Goal: Task Accomplishment & Management: Use online tool/utility

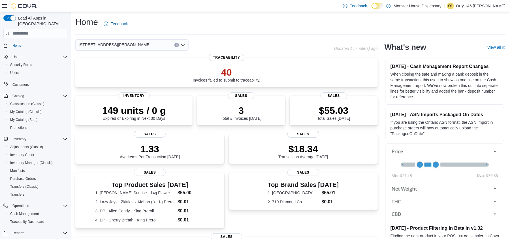
click at [181, 46] on icon "Open list of options" at bounding box center [183, 45] width 5 height 5
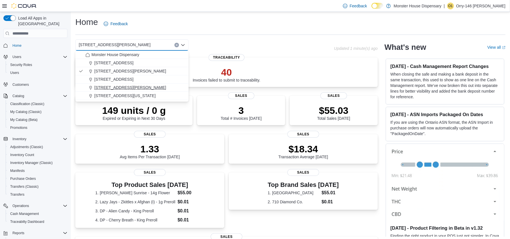
click at [118, 88] on span "[STREET_ADDRESS][PERSON_NAME]" at bounding box center [130, 88] width 72 height 6
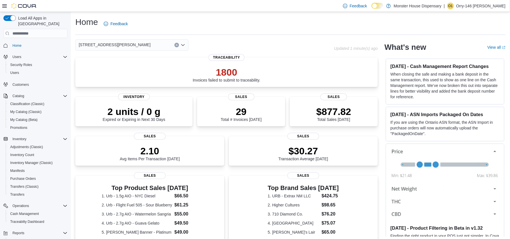
click at [182, 46] on icon "Open list of options" at bounding box center [183, 45] width 5 height 5
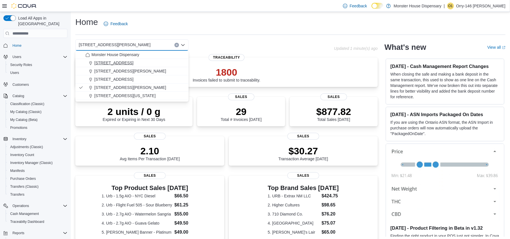
click at [121, 65] on span "[STREET_ADDRESS]" at bounding box center [113, 63] width 39 height 6
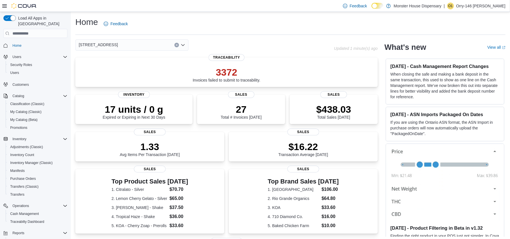
click at [183, 43] on icon "Open list of options" at bounding box center [183, 45] width 5 height 5
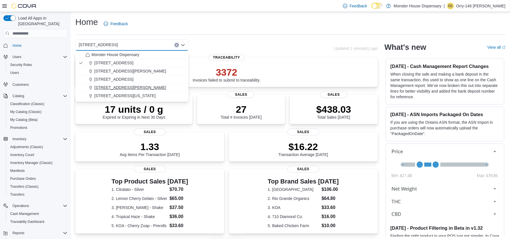
click at [111, 85] on span "[STREET_ADDRESS][PERSON_NAME]" at bounding box center [130, 88] width 72 height 6
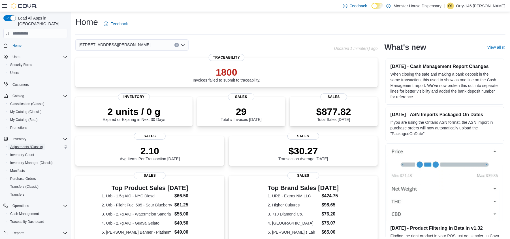
click at [22, 145] on span "Adjustments (Classic)" at bounding box center [26, 147] width 33 height 5
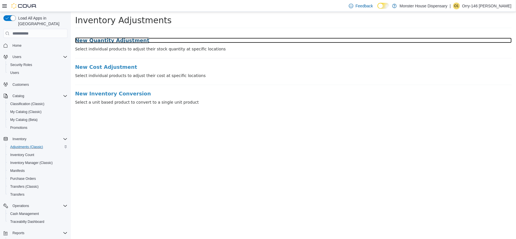
click at [102, 40] on h3 "New Quantity Adjustment" at bounding box center [293, 41] width 436 height 6
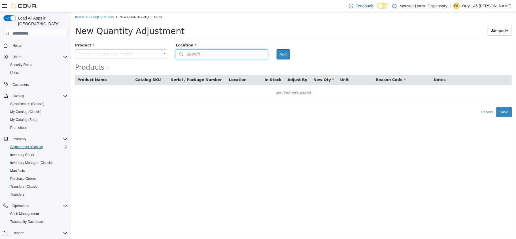
click at [204, 54] on button "Search" at bounding box center [221, 54] width 92 height 10
click at [254, 65] on span "or browse" at bounding box center [253, 64] width 28 height 10
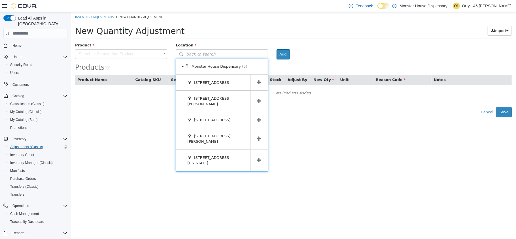
click at [259, 136] on icon at bounding box center [259, 138] width 4 height 5
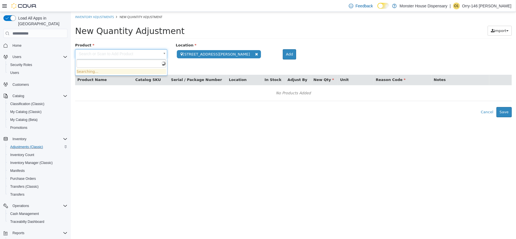
click at [147, 56] on body "**********" at bounding box center [293, 64] width 445 height 105
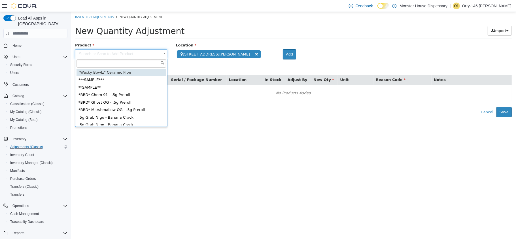
click at [134, 65] on input "text" at bounding box center [120, 63] width 89 height 8
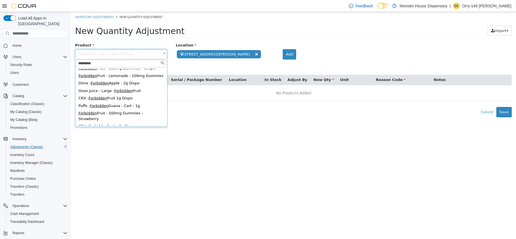
scroll to position [93, 0]
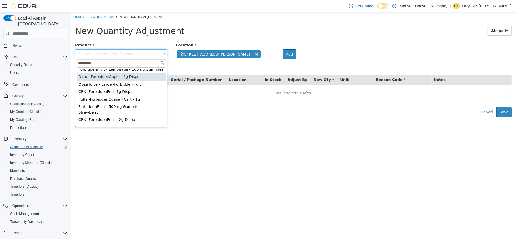
type input "*********"
